Goal: Task Accomplishment & Management: Manage account settings

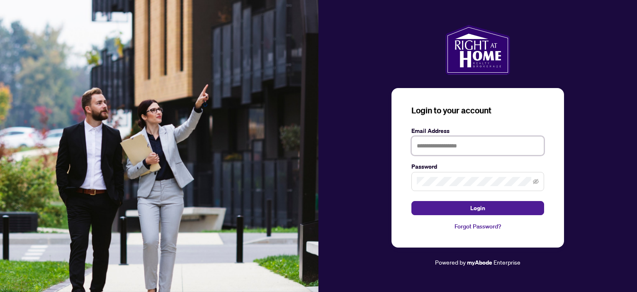
click at [422, 146] on input "text" at bounding box center [477, 145] width 133 height 19
type input "**********"
click at [535, 180] on icon "eye-invisible" at bounding box center [536, 181] width 6 height 6
click at [535, 180] on icon "eye" at bounding box center [536, 181] width 6 height 6
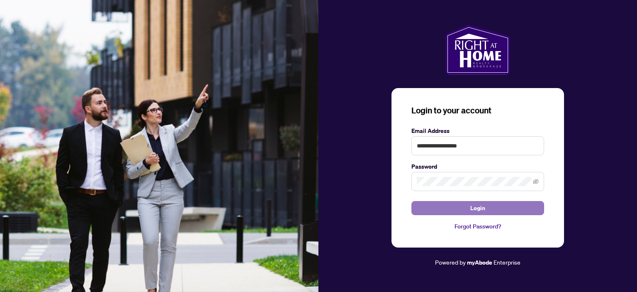
click at [476, 208] on span "Login" at bounding box center [477, 207] width 15 height 13
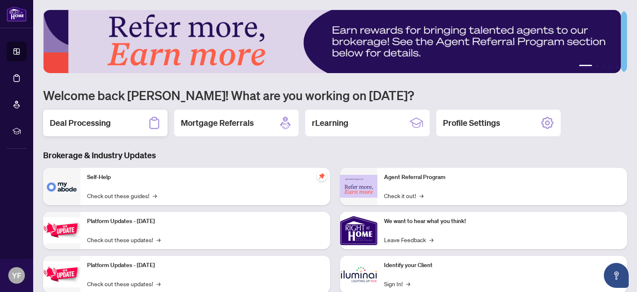
click at [83, 121] on h2 "Deal Processing" at bounding box center [80, 123] width 61 height 12
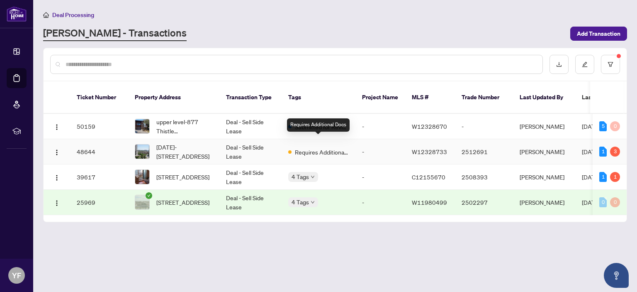
click at [304, 147] on span "Requires Additional Docs" at bounding box center [322, 151] width 54 height 9
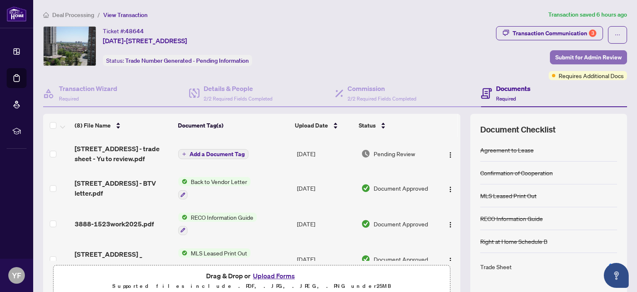
click at [575, 57] on span "Submit for Admin Review" at bounding box center [588, 57] width 66 height 13
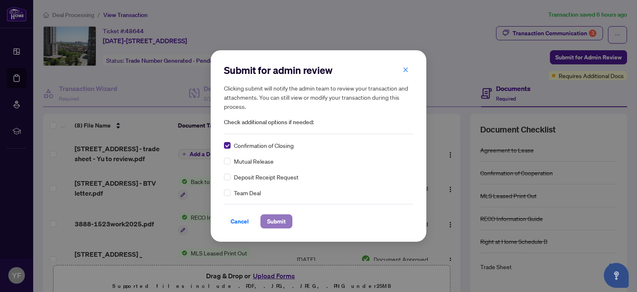
click at [272, 220] on span "Submit" at bounding box center [276, 220] width 19 height 13
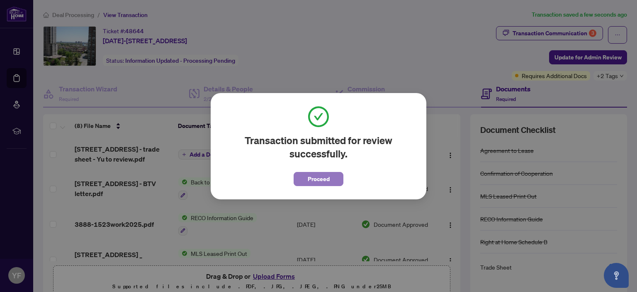
click at [318, 180] on span "Proceed" at bounding box center [319, 178] width 22 height 13
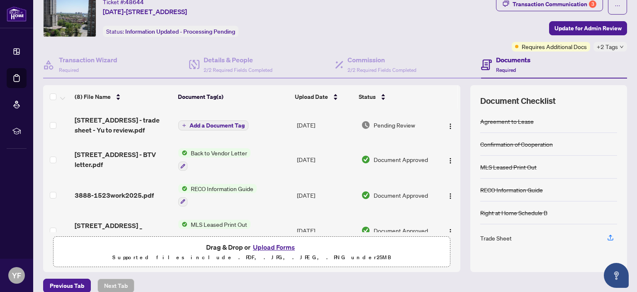
scroll to position [41, 0]
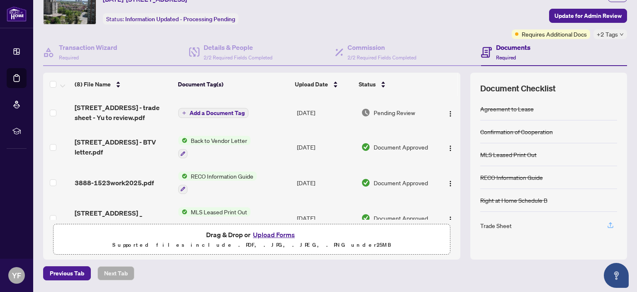
click at [607, 223] on icon "button" at bounding box center [610, 224] width 7 height 7
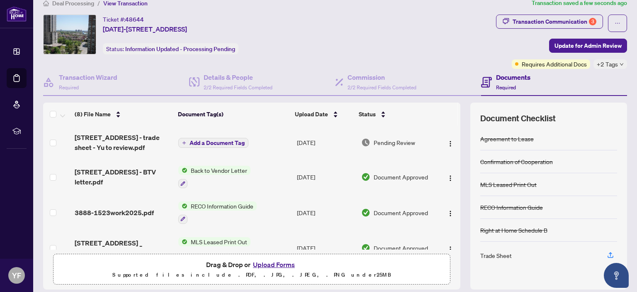
scroll to position [0, 0]
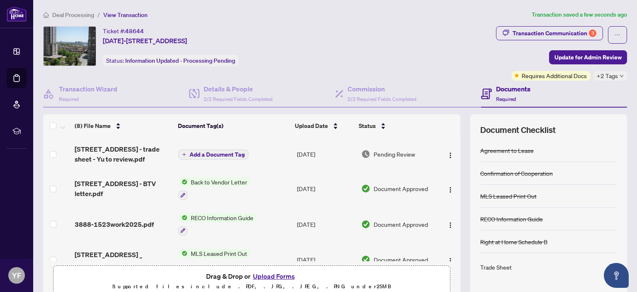
click at [620, 74] on icon "down" at bounding box center [622, 76] width 4 height 4
click at [442, 64] on div "Ticket #: 48644 [DATE]-3888 [STREET_ADDRESS] Status: Information Updated - Proc…" at bounding box center [268, 46] width 450 height 40
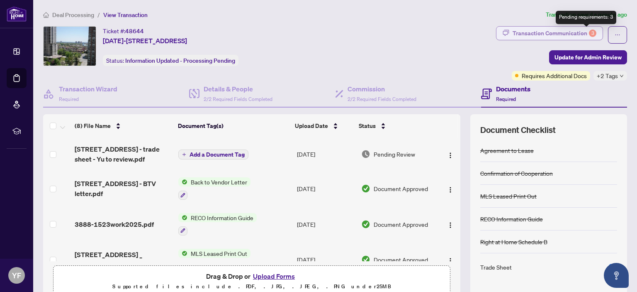
click at [589, 33] on div "3" at bounding box center [592, 32] width 7 height 7
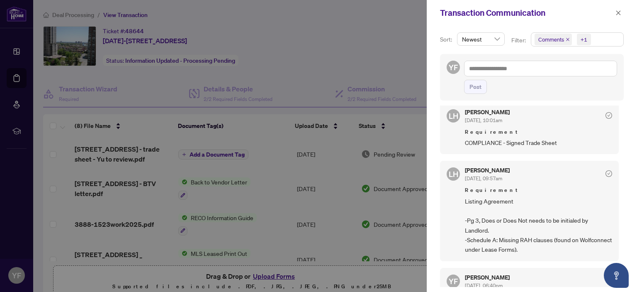
scroll to position [373, 0]
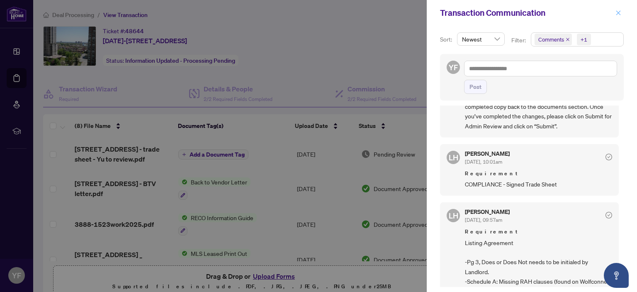
click at [620, 15] on icon "close" at bounding box center [618, 13] width 6 height 6
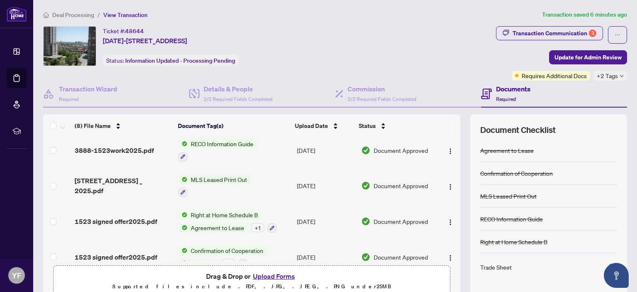
scroll to position [83, 0]
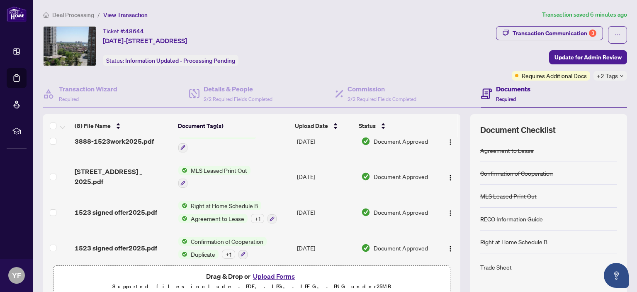
click at [607, 263] on icon "button" at bounding box center [610, 265] width 7 height 7
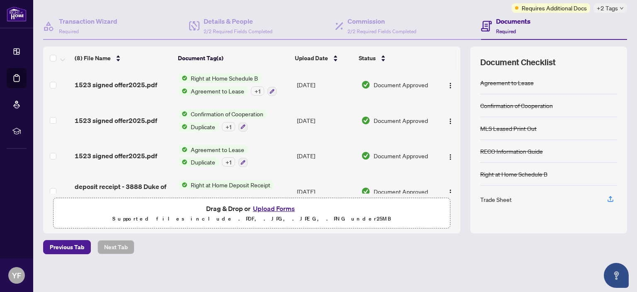
scroll to position [156, 0]
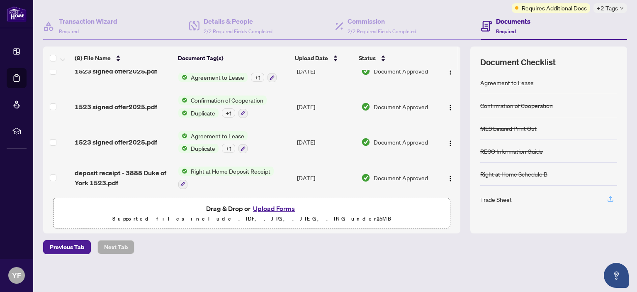
click at [607, 197] on icon "button" at bounding box center [610, 198] width 7 height 7
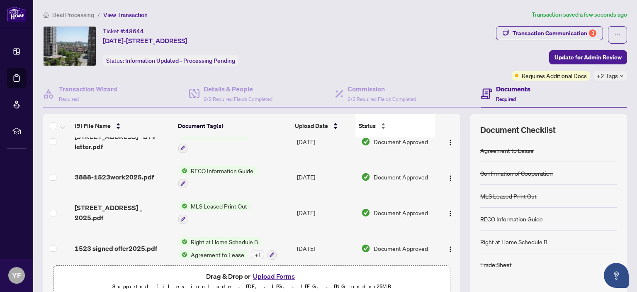
scroll to position [67, 0]
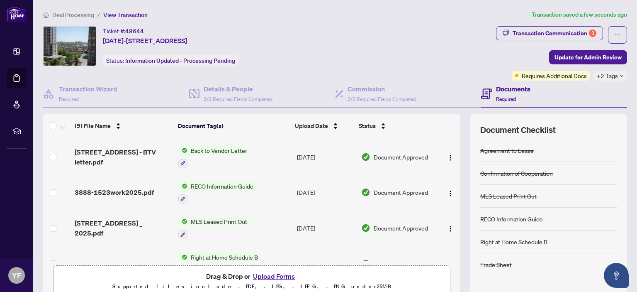
click at [620, 75] on icon "down" at bounding box center [621, 76] width 3 height 2
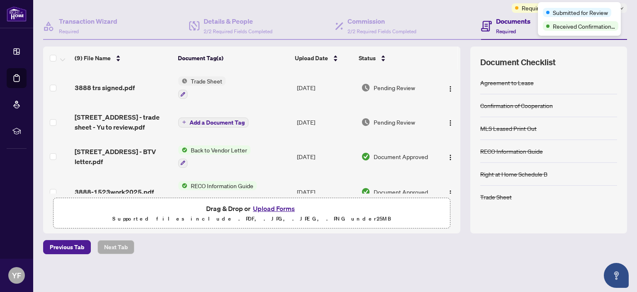
scroll to position [0, 0]
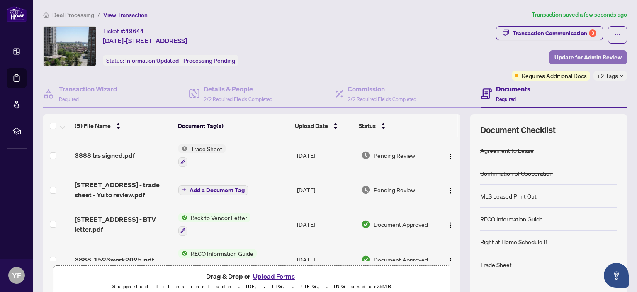
click at [586, 55] on span "Update for Admin Review" at bounding box center [587, 57] width 67 height 13
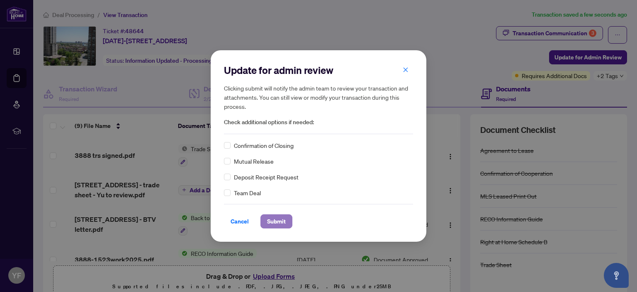
click at [275, 218] on span "Submit" at bounding box center [276, 220] width 19 height 13
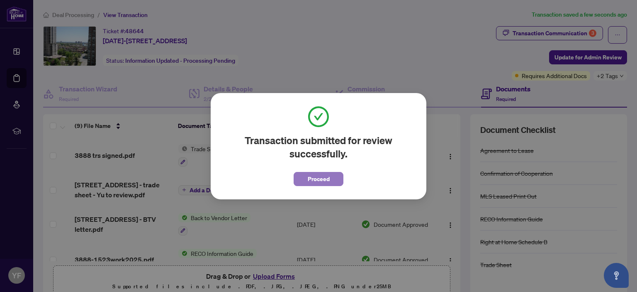
click at [319, 176] on span "Proceed" at bounding box center [319, 178] width 22 height 13
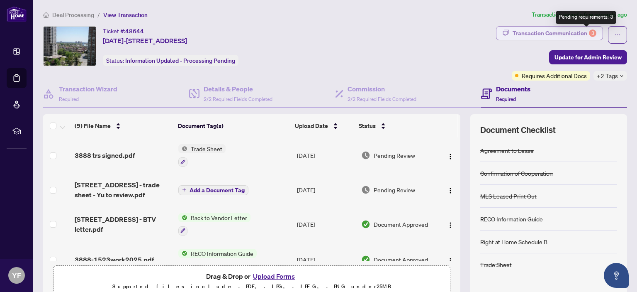
click at [589, 31] on div "3" at bounding box center [592, 32] width 7 height 7
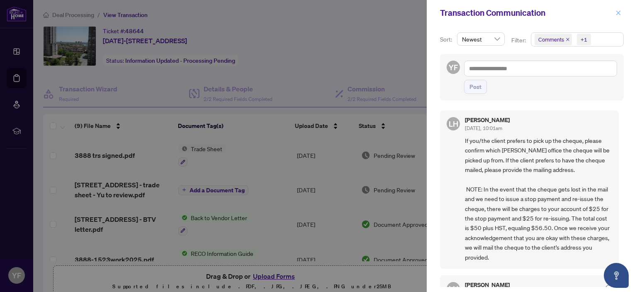
click at [617, 13] on icon "close" at bounding box center [618, 13] width 6 height 6
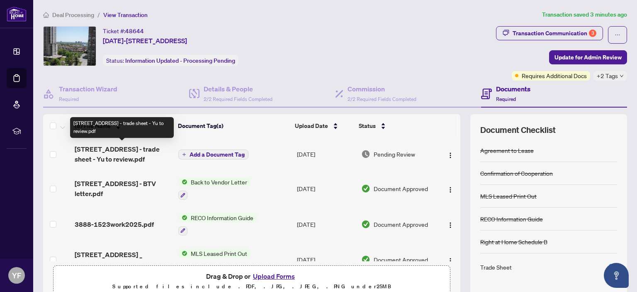
click at [149, 151] on span "[STREET_ADDRESS] - trade sheet - Yu to review.pdf" at bounding box center [123, 154] width 97 height 20
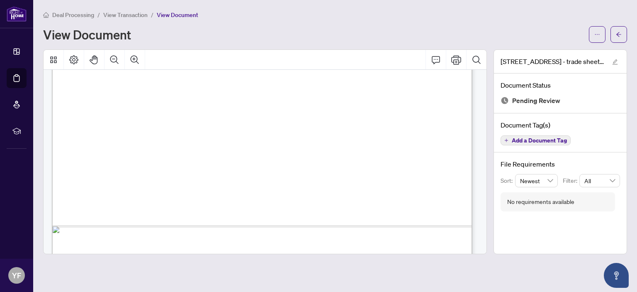
scroll to position [377, 0]
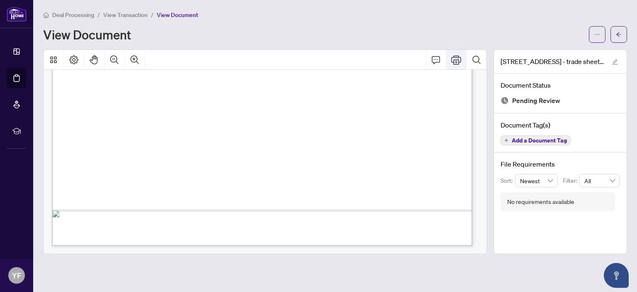
click at [459, 56] on icon "Print" at bounding box center [456, 59] width 10 height 9
